Goal: Task Accomplishment & Management: Use online tool/utility

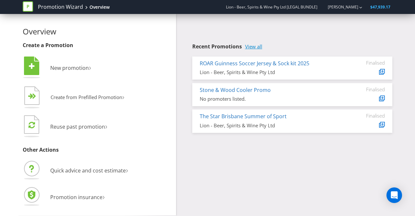
click at [248, 47] on link "View all" at bounding box center [253, 47] width 17 height 6
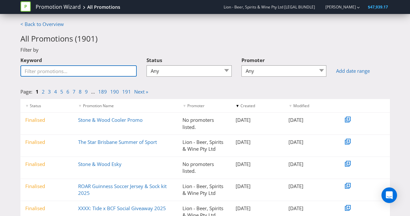
click at [103, 70] on input "Keyword" at bounding box center [78, 70] width 117 height 11
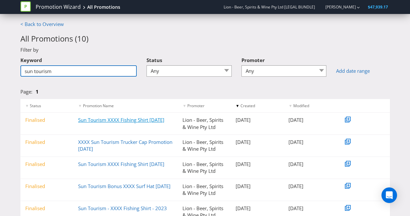
type input "sun tourism"
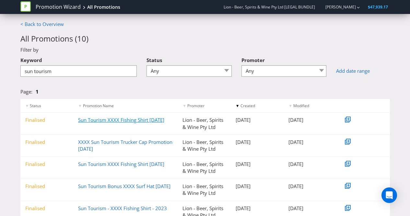
click at [134, 119] on link "Sun Tourism XXXX Fishing Shirt [DATE]" at bounding box center [121, 119] width 86 height 6
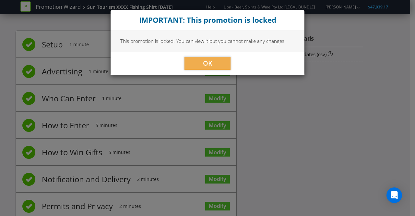
click at [200, 54] on div "OK" at bounding box center [208, 63] width 194 height 23
click at [201, 65] on button "OK" at bounding box center [208, 63] width 46 height 13
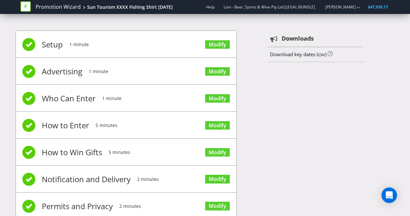
scroll to position [46, 0]
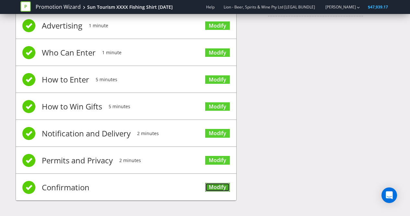
click at [214, 183] on link "Modify" at bounding box center [217, 187] width 25 height 9
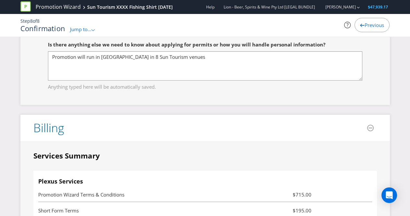
scroll to position [1385, 0]
drag, startPoint x: 285, startPoint y: 193, endPoint x: 302, endPoint y: 196, distance: 17.5
click at [302, 196] on span "$715.00" at bounding box center [289, 195] width 56 height 8
click at [169, 184] on h4 "Plexus Services" at bounding box center [205, 181] width 334 height 6
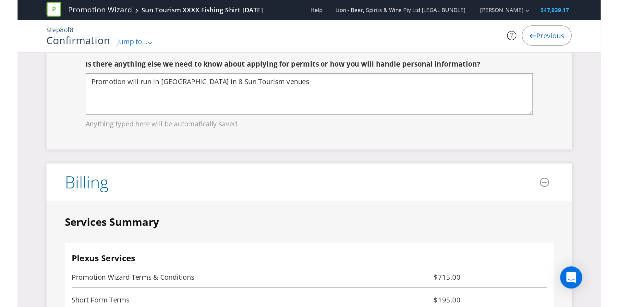
scroll to position [1433, 0]
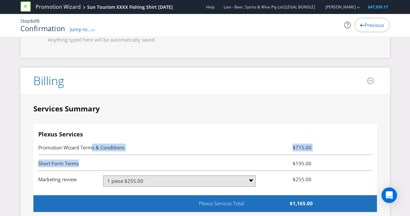
drag, startPoint x: 92, startPoint y: 143, endPoint x: 235, endPoint y: 163, distance: 143.8
click at [235, 163] on ul "Promotion Wizard Terms & Conditions $715.00 Short Form Terms $195.00 Marketing …" at bounding box center [205, 167] width 334 height 56
click at [230, 167] on li "Short Form Terms $195.00" at bounding box center [205, 163] width 334 height 16
drag, startPoint x: 234, startPoint y: 167, endPoint x: 320, endPoint y: 162, distance: 85.4
click at [320, 162] on li "Short Form Terms $195.00" at bounding box center [205, 163] width 334 height 16
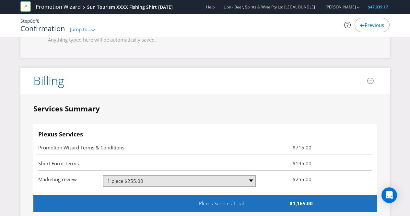
click at [319, 163] on li "Short Form Terms $195.00" at bounding box center [205, 163] width 334 height 16
